Goal: Task Accomplishment & Management: Use online tool/utility

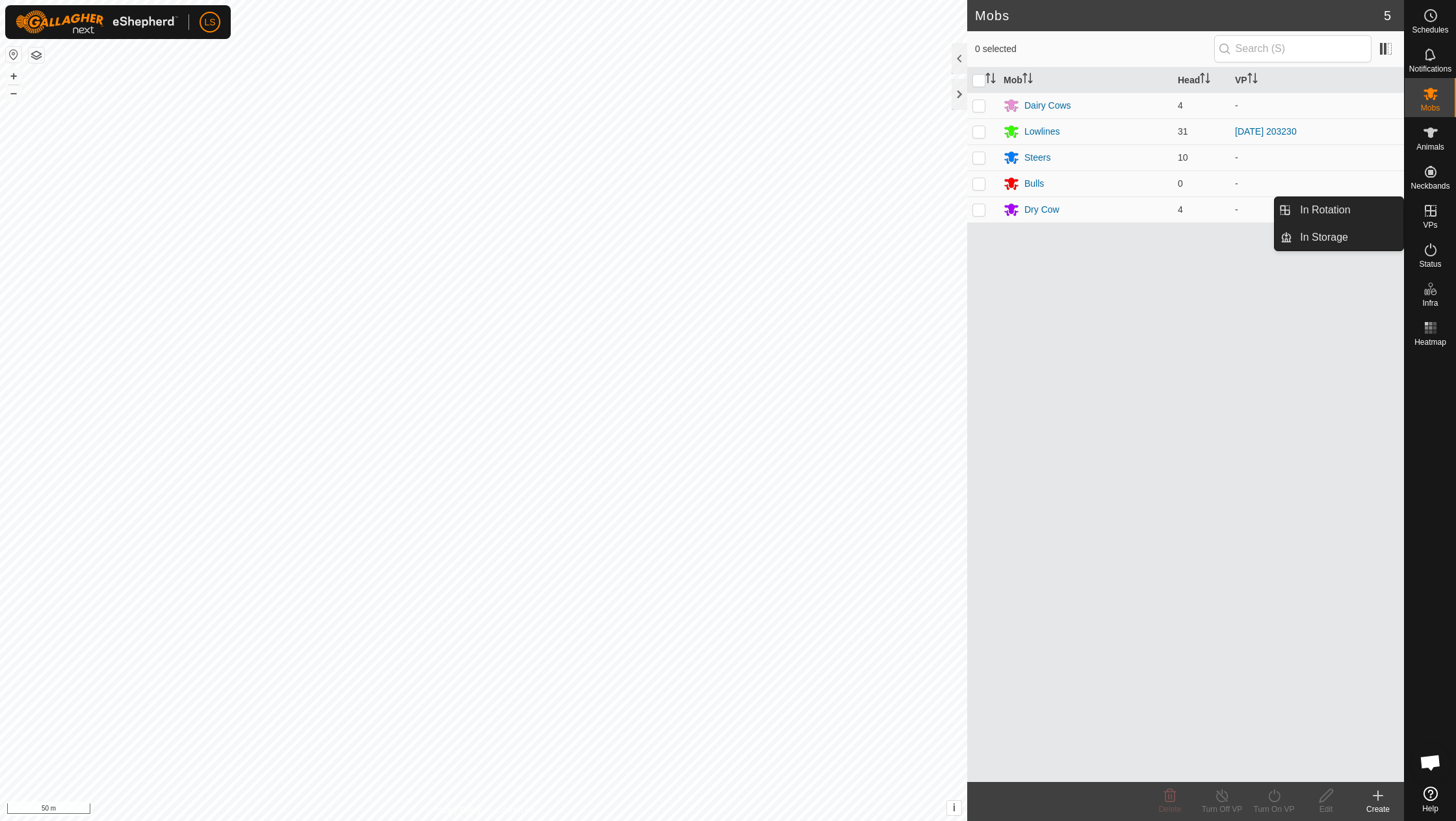
click at [1429, 221] on span "VPs" at bounding box center [1430, 225] width 14 height 8
click at [1325, 212] on link "In Rotation" at bounding box center [1348, 210] width 111 height 26
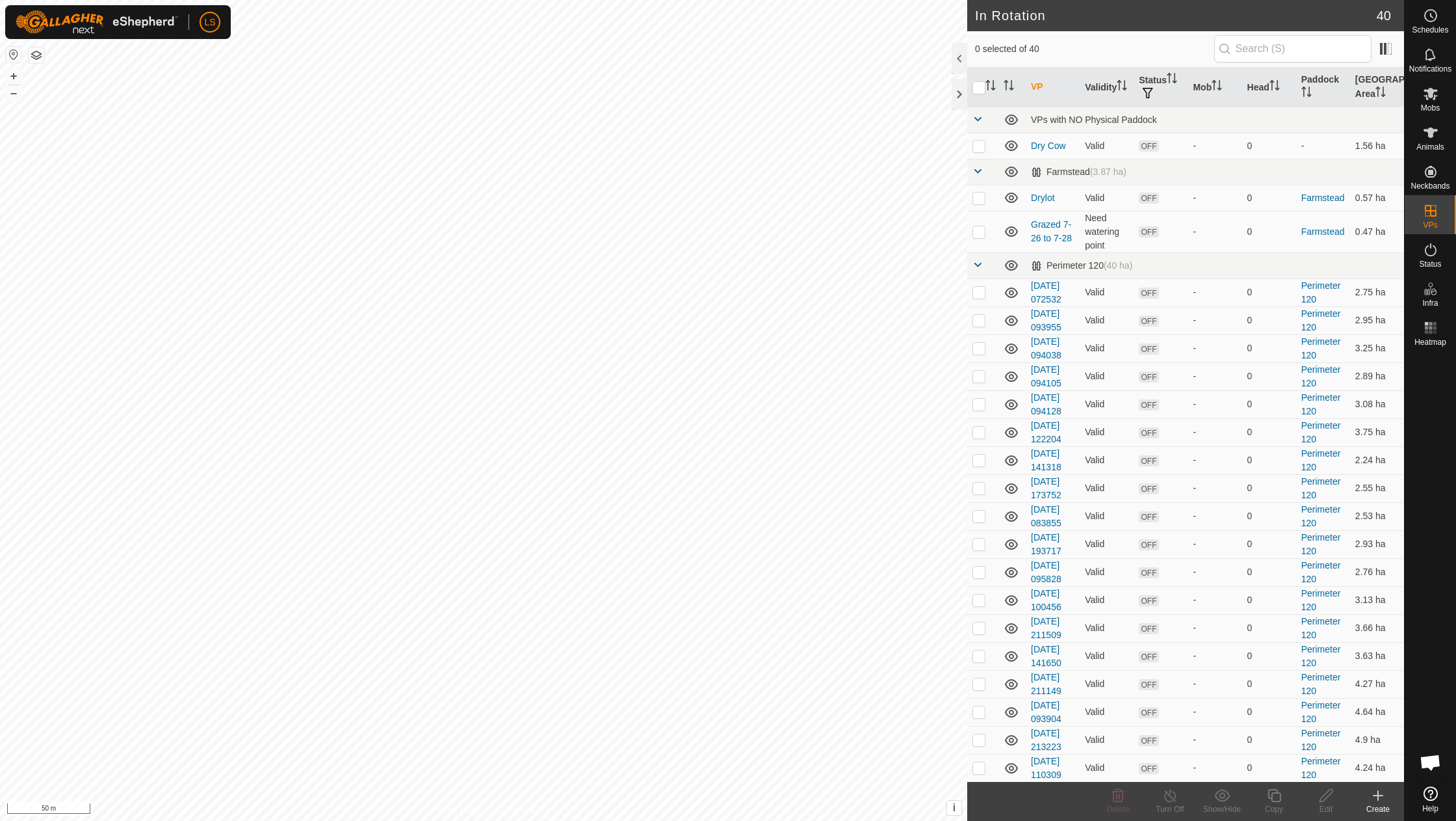
click at [1381, 802] on icon at bounding box center [1378, 795] width 15 height 15
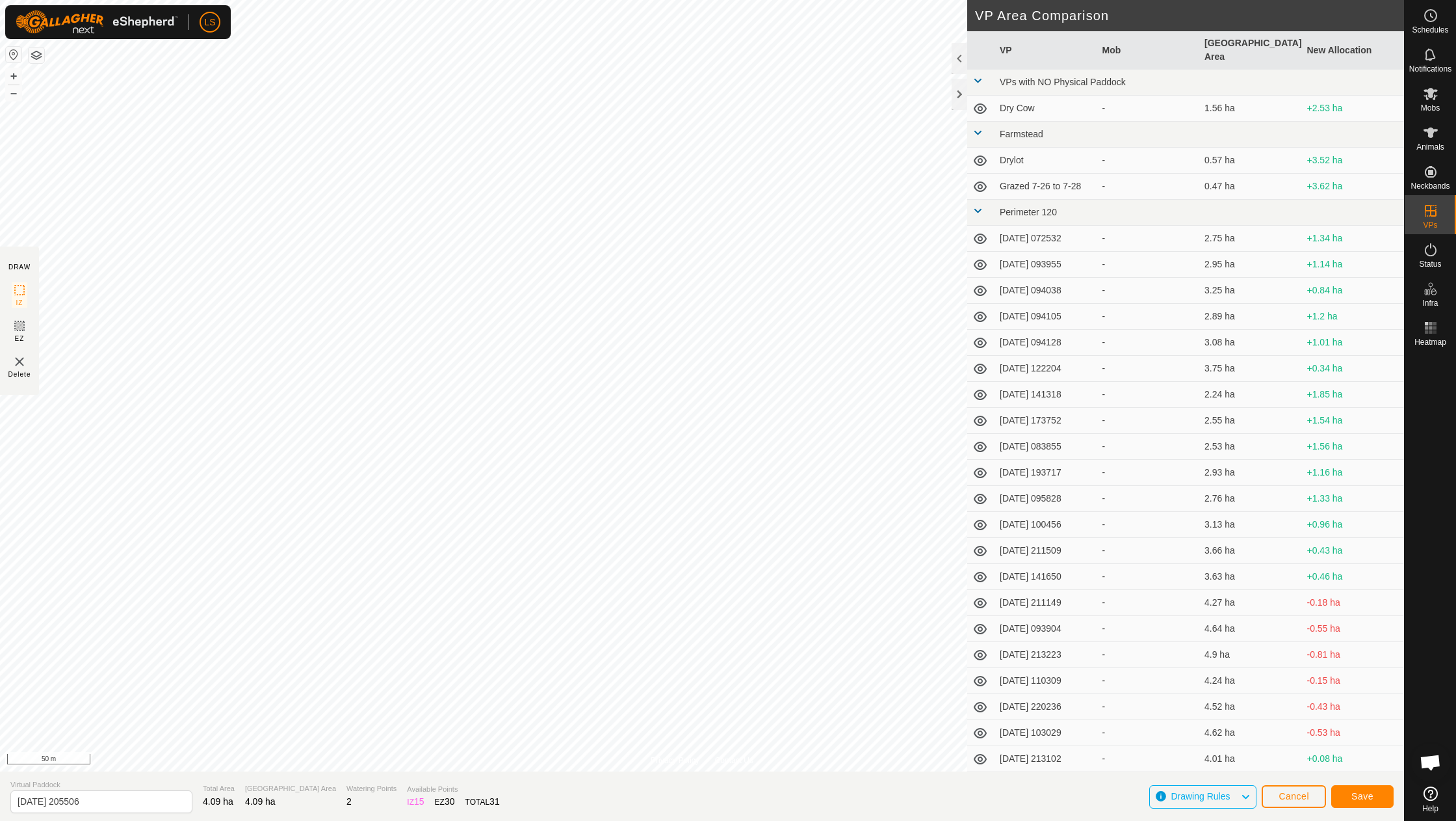
click at [1360, 796] on span "Save" at bounding box center [1363, 796] width 22 height 11
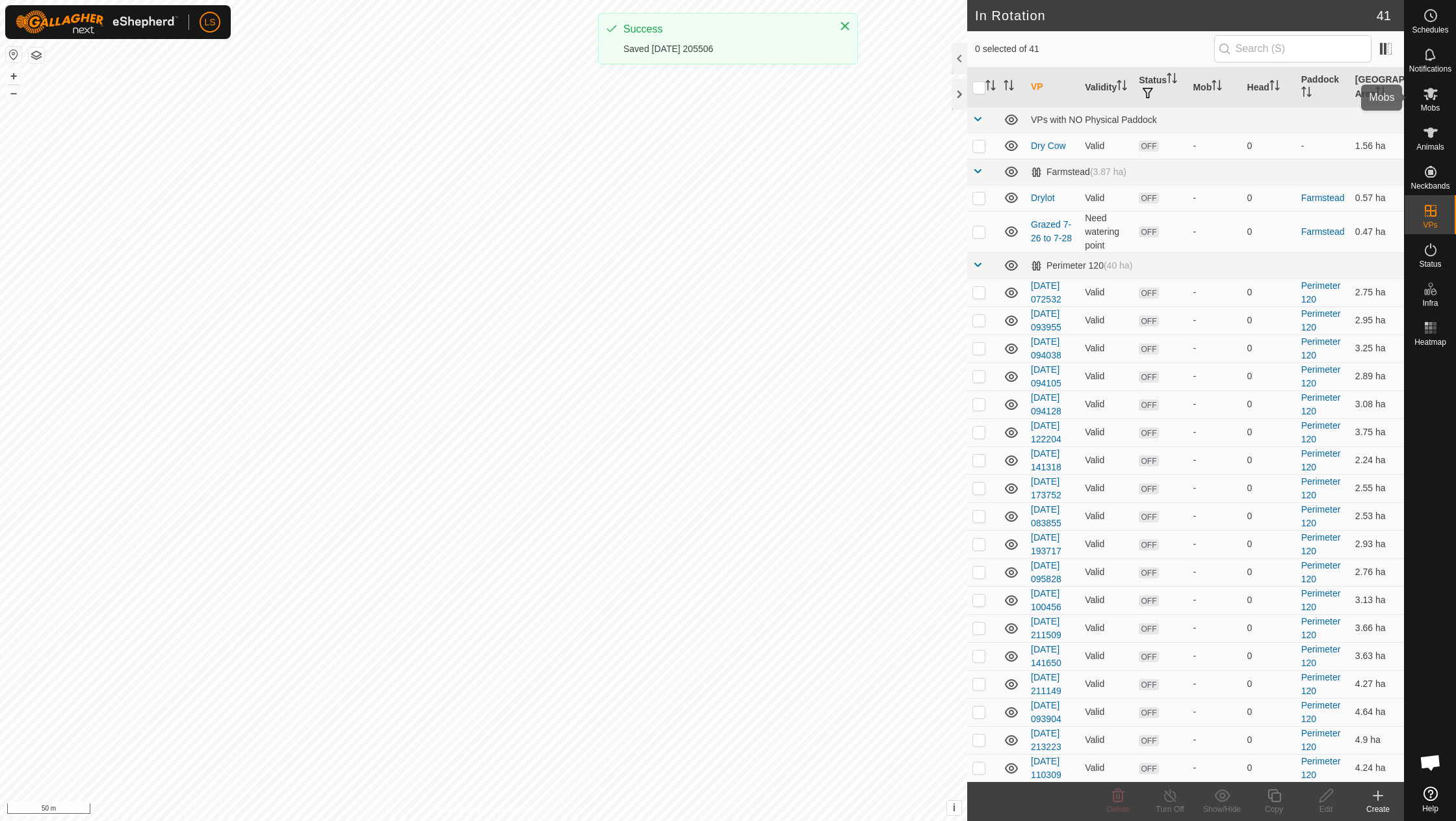
click at [1434, 95] on icon at bounding box center [1431, 94] width 14 height 13
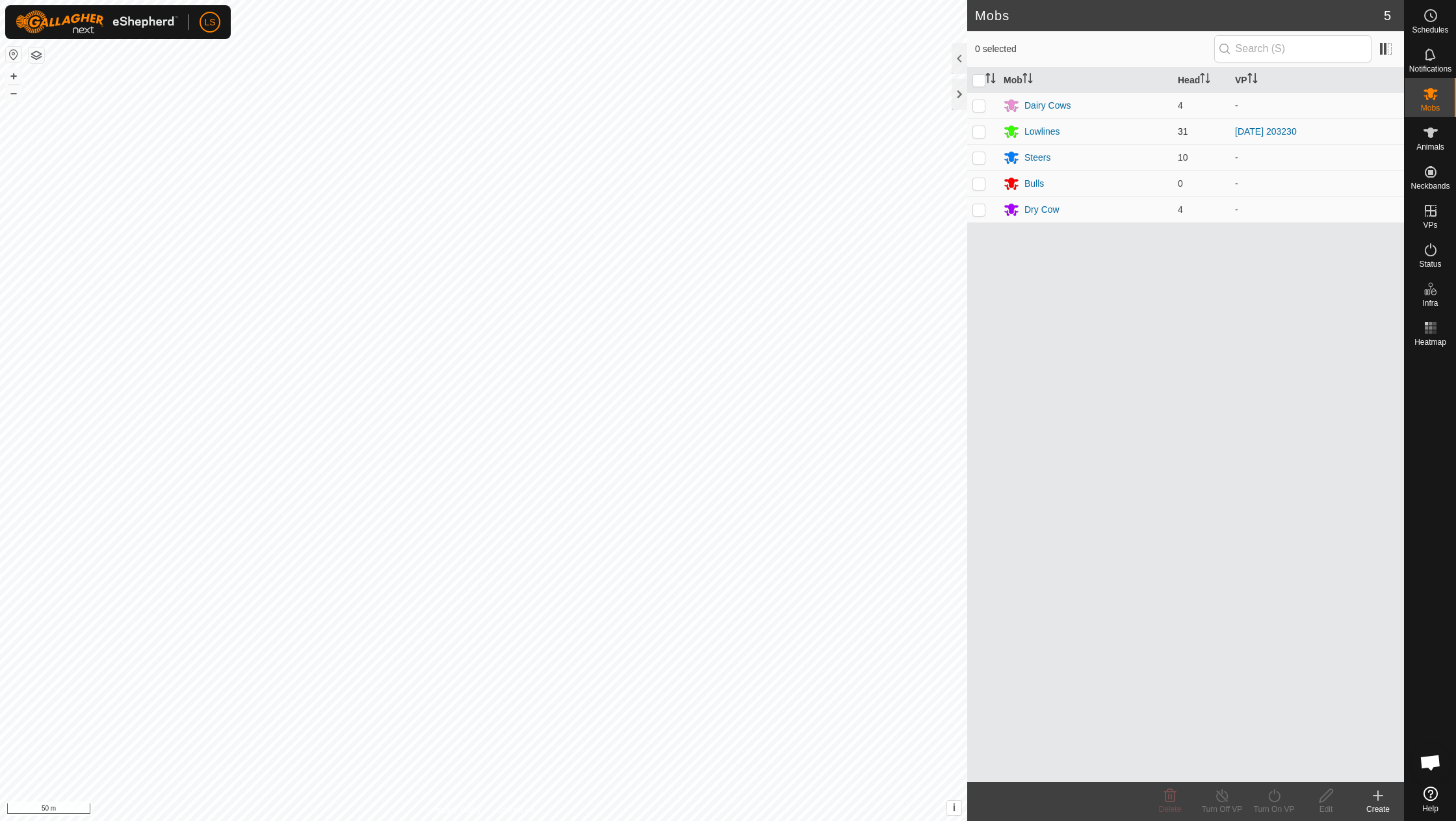
click at [976, 133] on p-checkbox at bounding box center [979, 131] width 13 height 11
checkbox input "true"
click at [1273, 807] on div "Turn On VP" at bounding box center [1275, 809] width 52 height 12
click at [1295, 765] on link "Now" at bounding box center [1313, 766] width 129 height 26
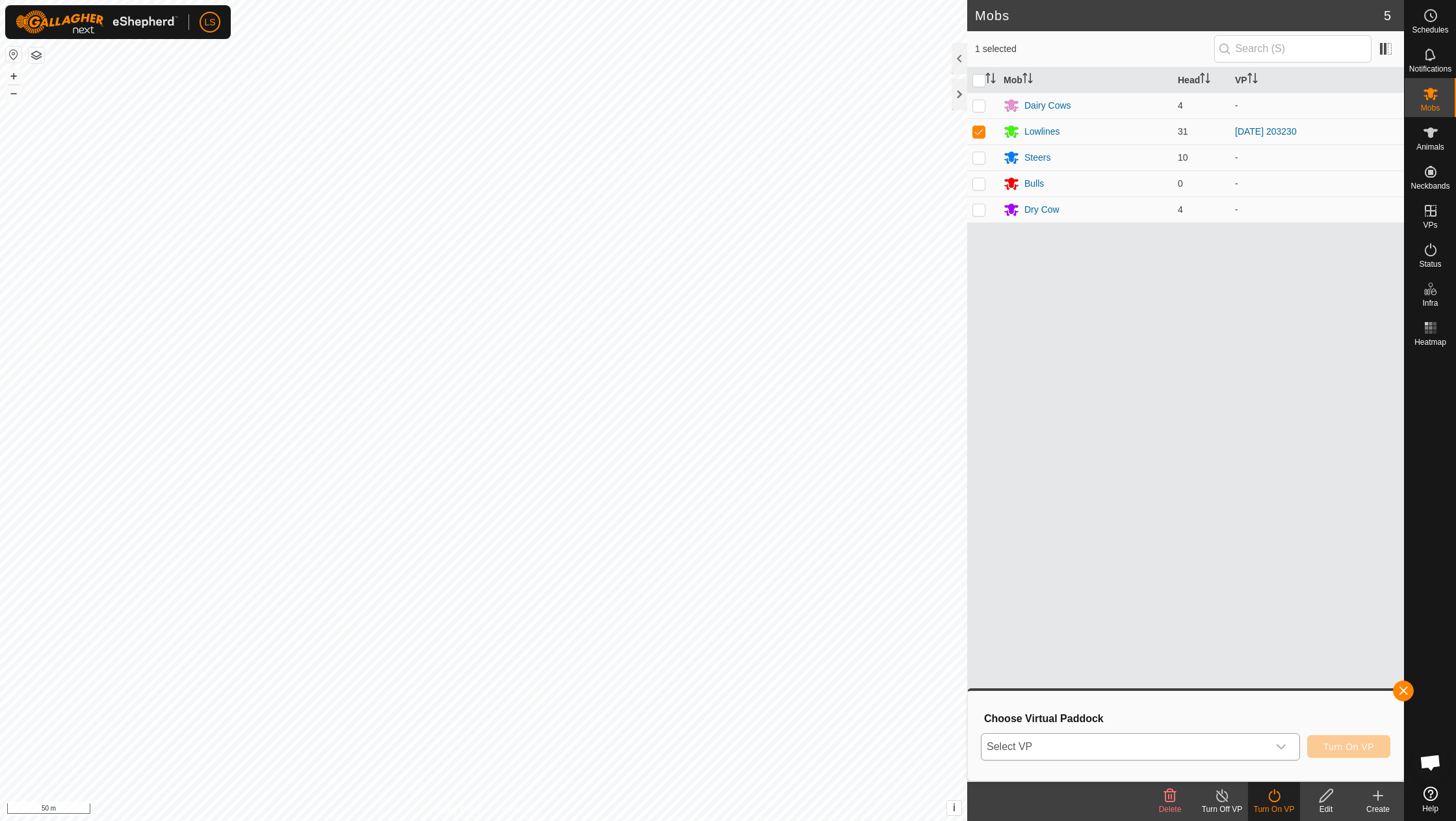
click at [1082, 753] on span "Select VP" at bounding box center [1125, 746] width 287 height 26
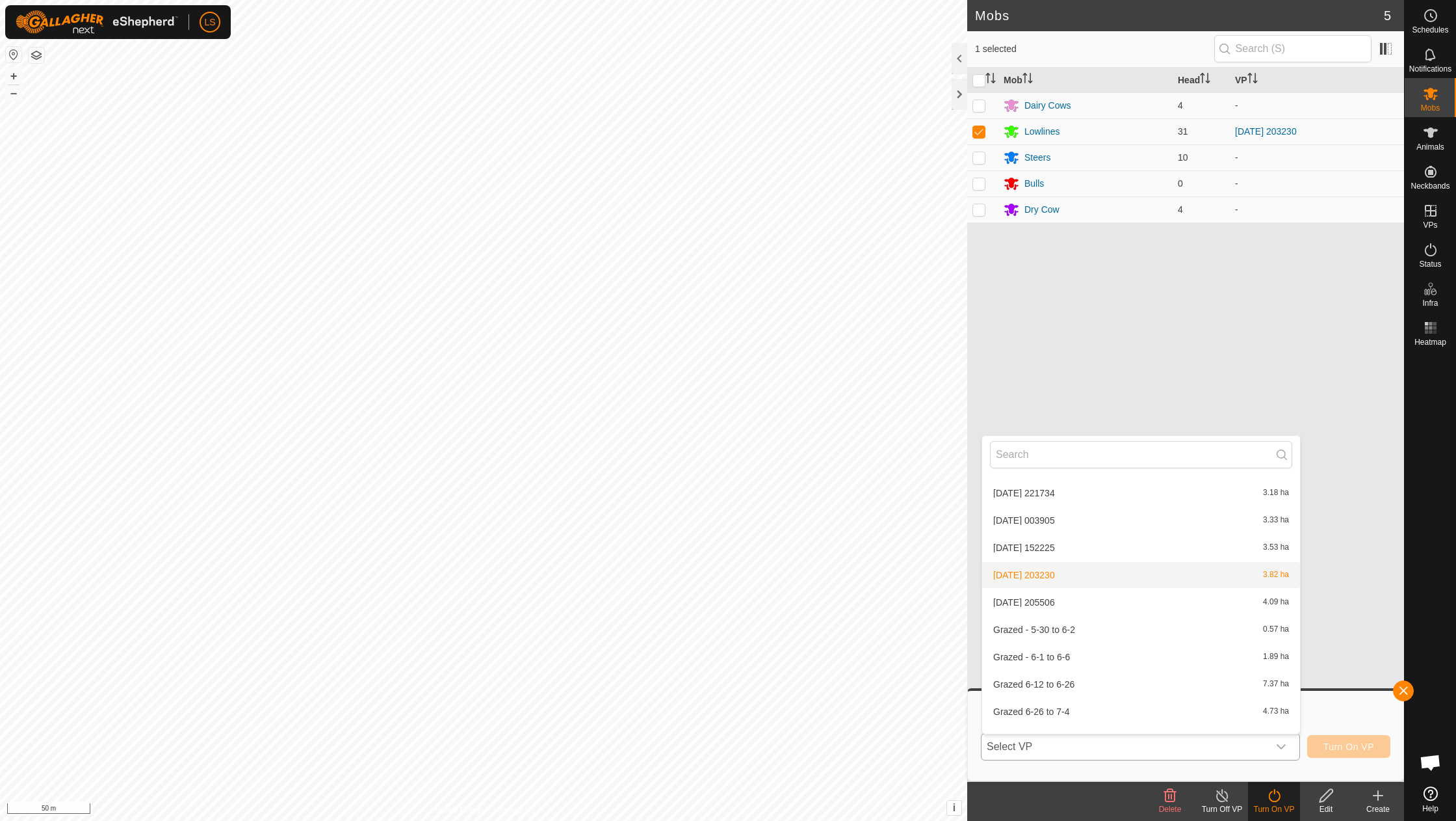
scroll to position [790, 0]
click at [1048, 594] on li "[DATE] 205506 4.09 ha" at bounding box center [1141, 606] width 318 height 26
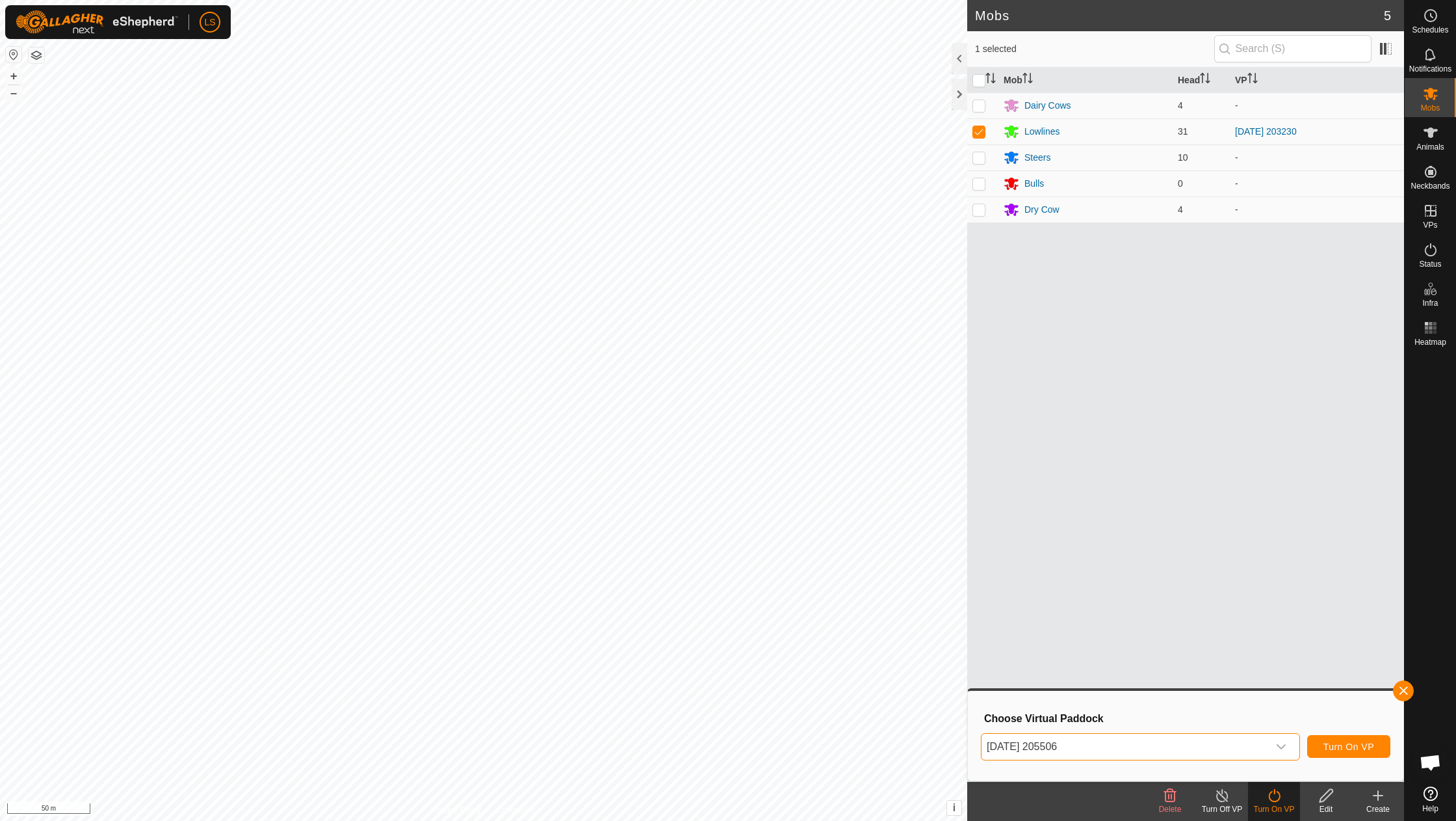
click at [1331, 746] on span "Turn On VP" at bounding box center [1349, 747] width 51 height 11
